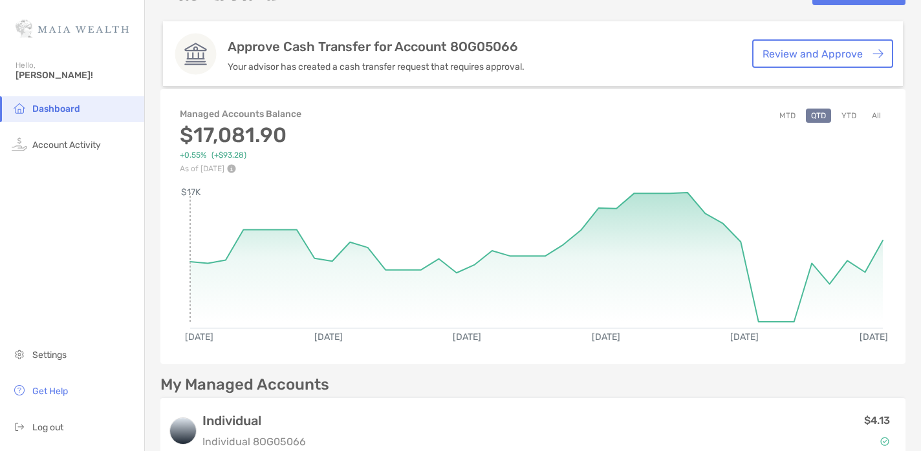
scroll to position [41, 0]
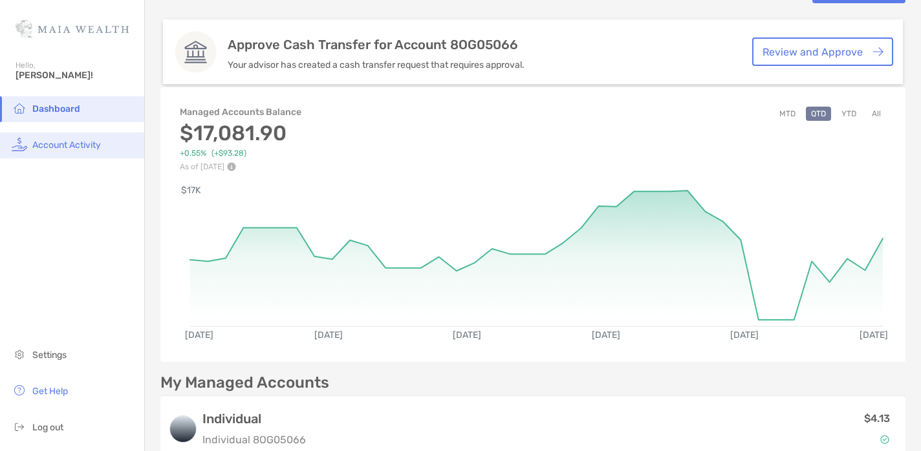
click at [92, 149] on span "Account Activity" at bounding box center [66, 145] width 69 height 11
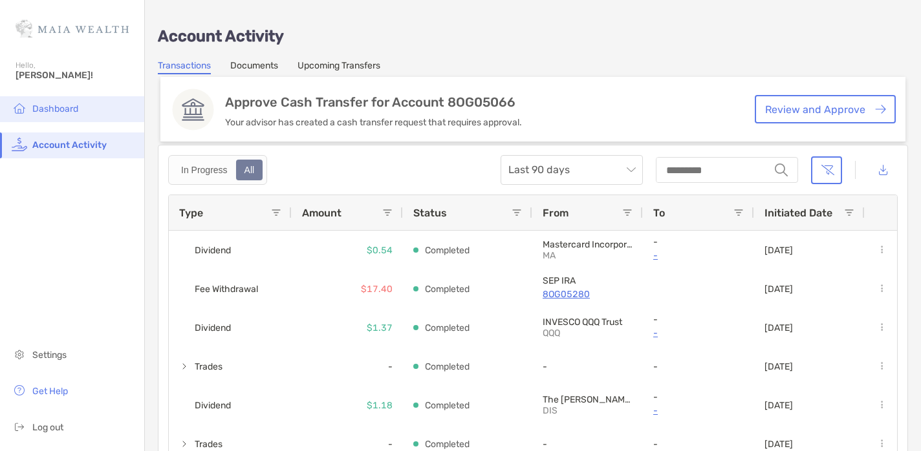
click at [89, 120] on li "Dashboard" at bounding box center [72, 109] width 144 height 26
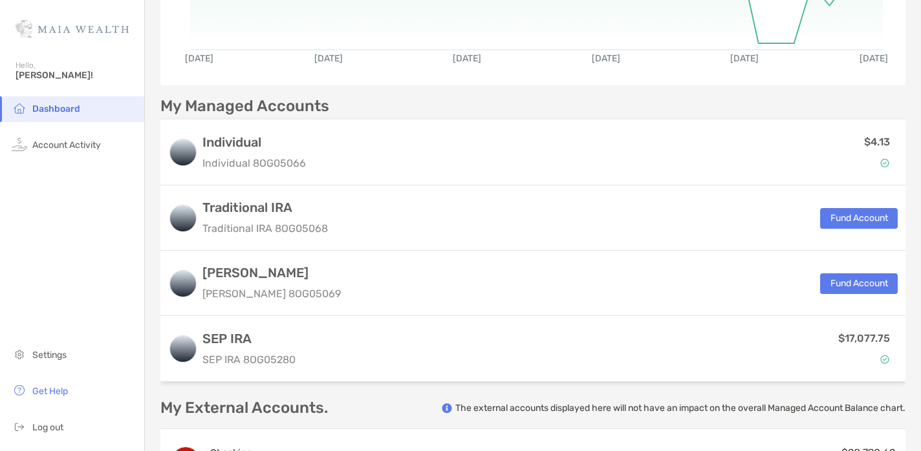
scroll to position [321, 0]
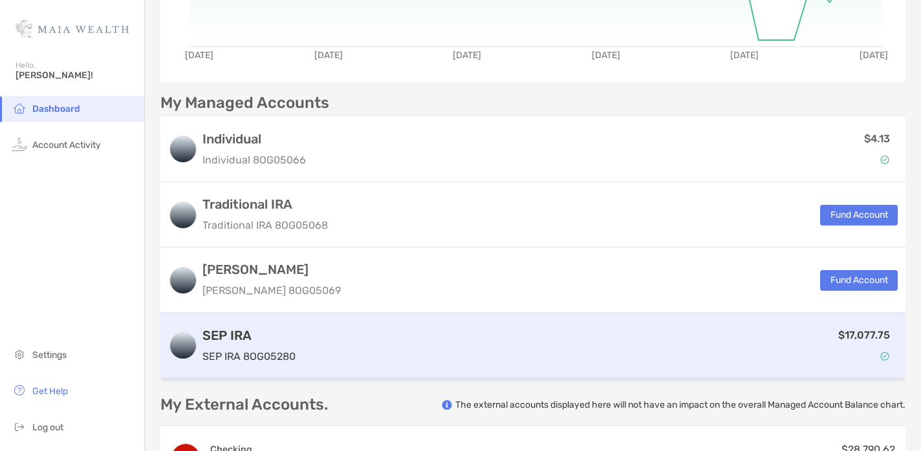
click at [547, 338] on div "$17,077.75" at bounding box center [599, 346] width 597 height 38
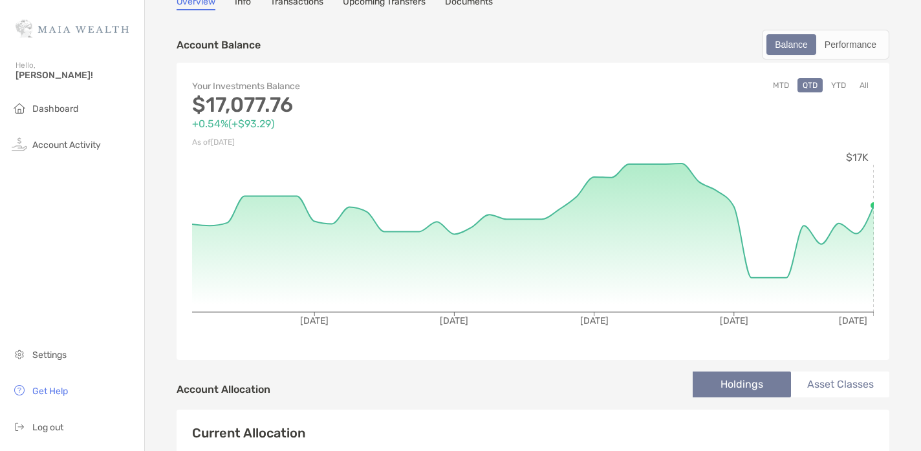
scroll to position [74, 0]
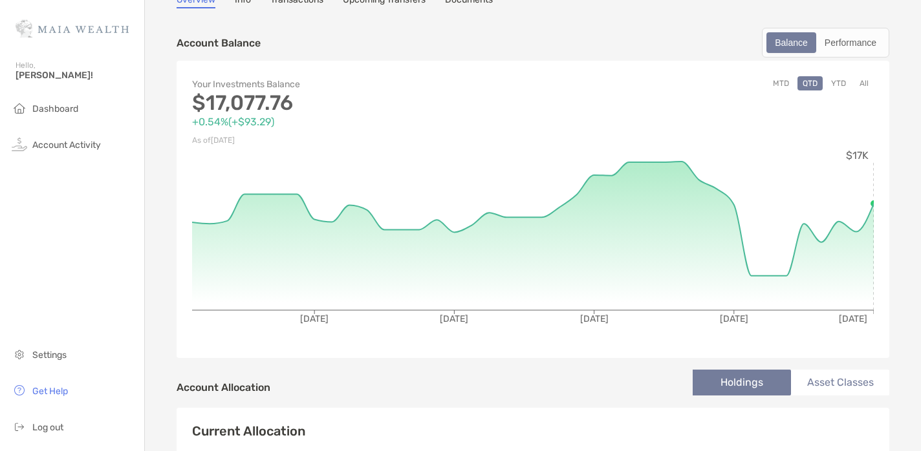
click at [860, 83] on button "All" at bounding box center [863, 83] width 19 height 14
